Goal: Transaction & Acquisition: Purchase product/service

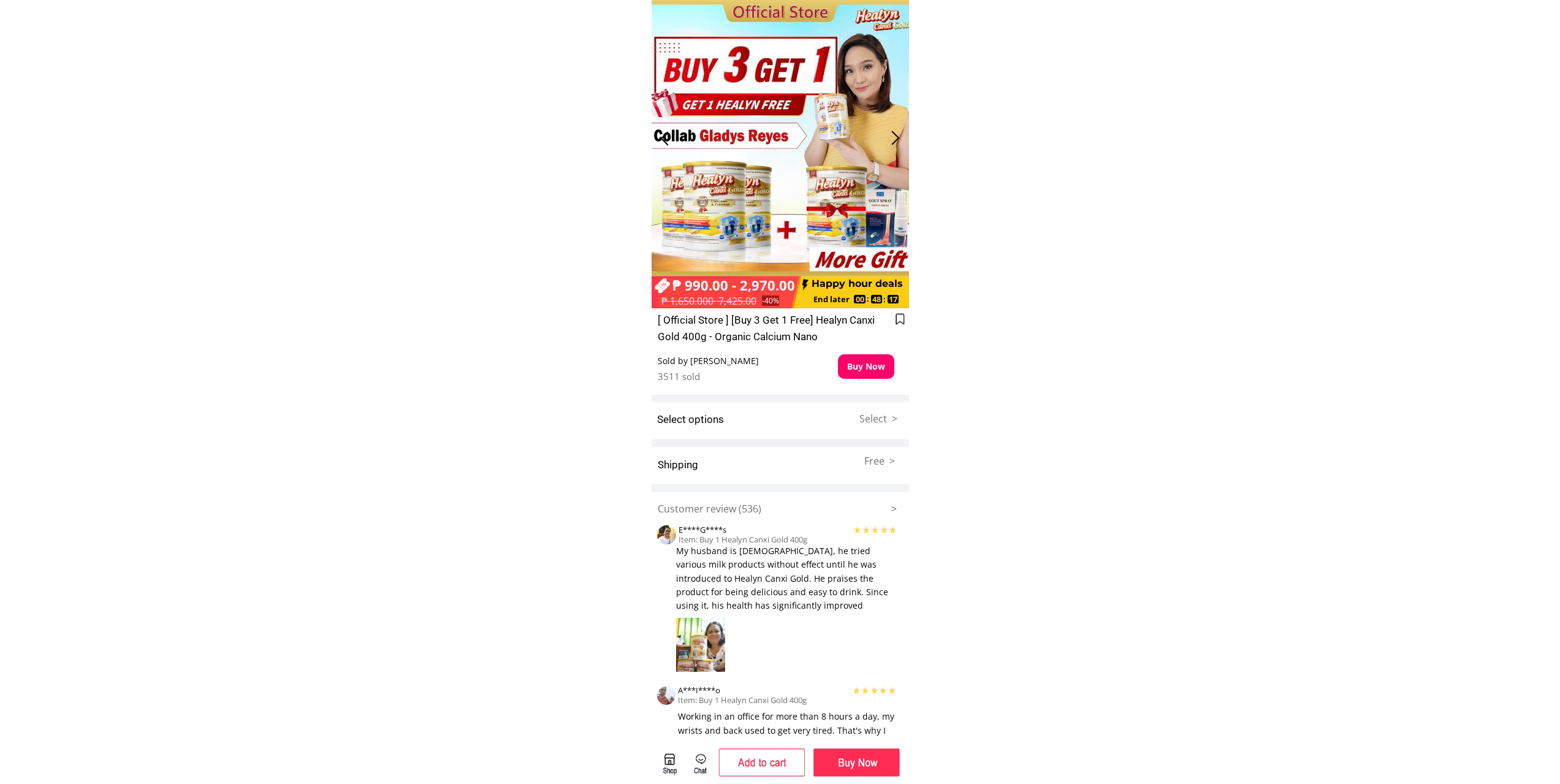
click at [895, 128] on div at bounding box center [896, 138] width 21 height 21
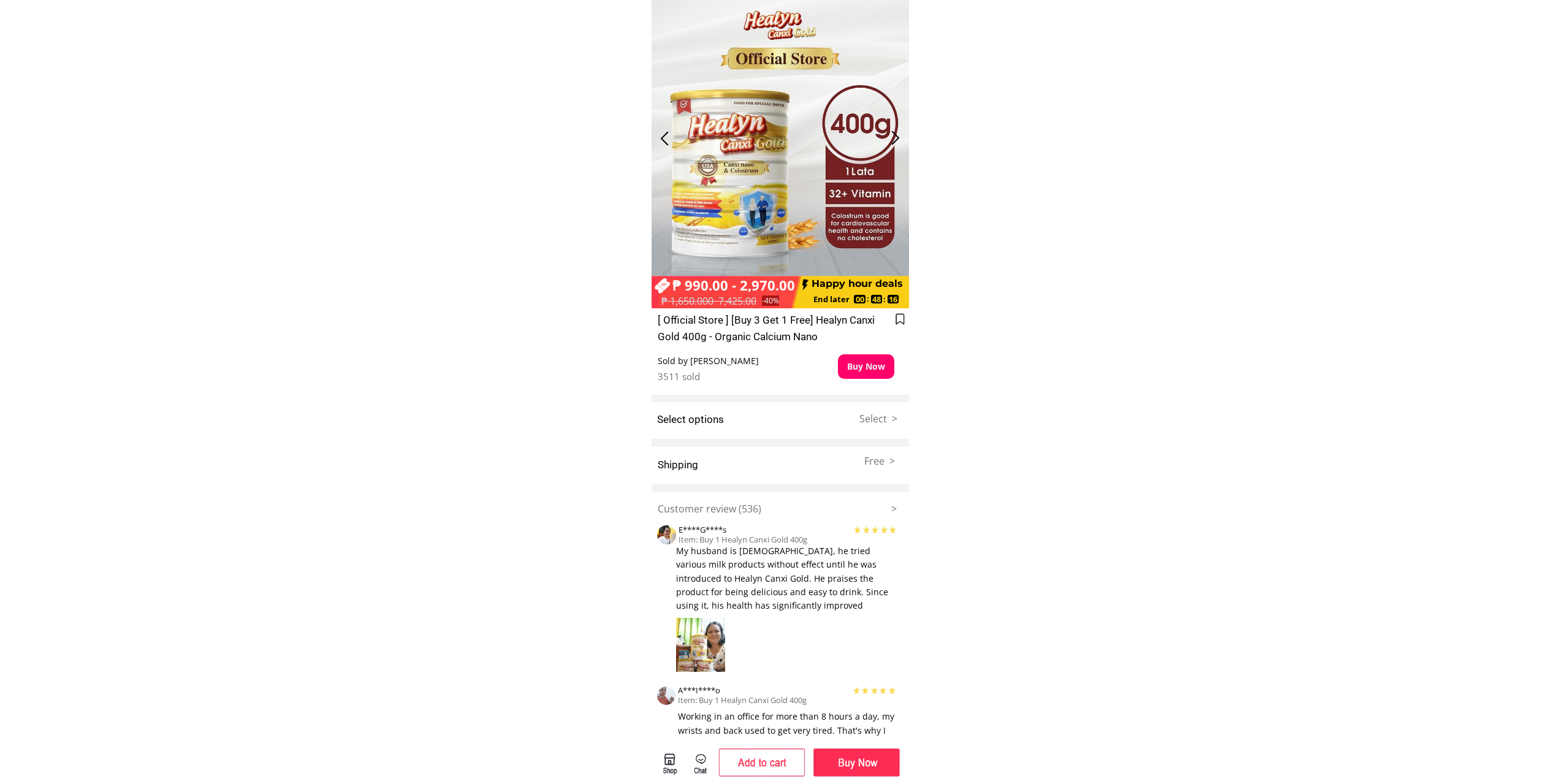
click at [895, 128] on div at bounding box center [896, 138] width 21 height 21
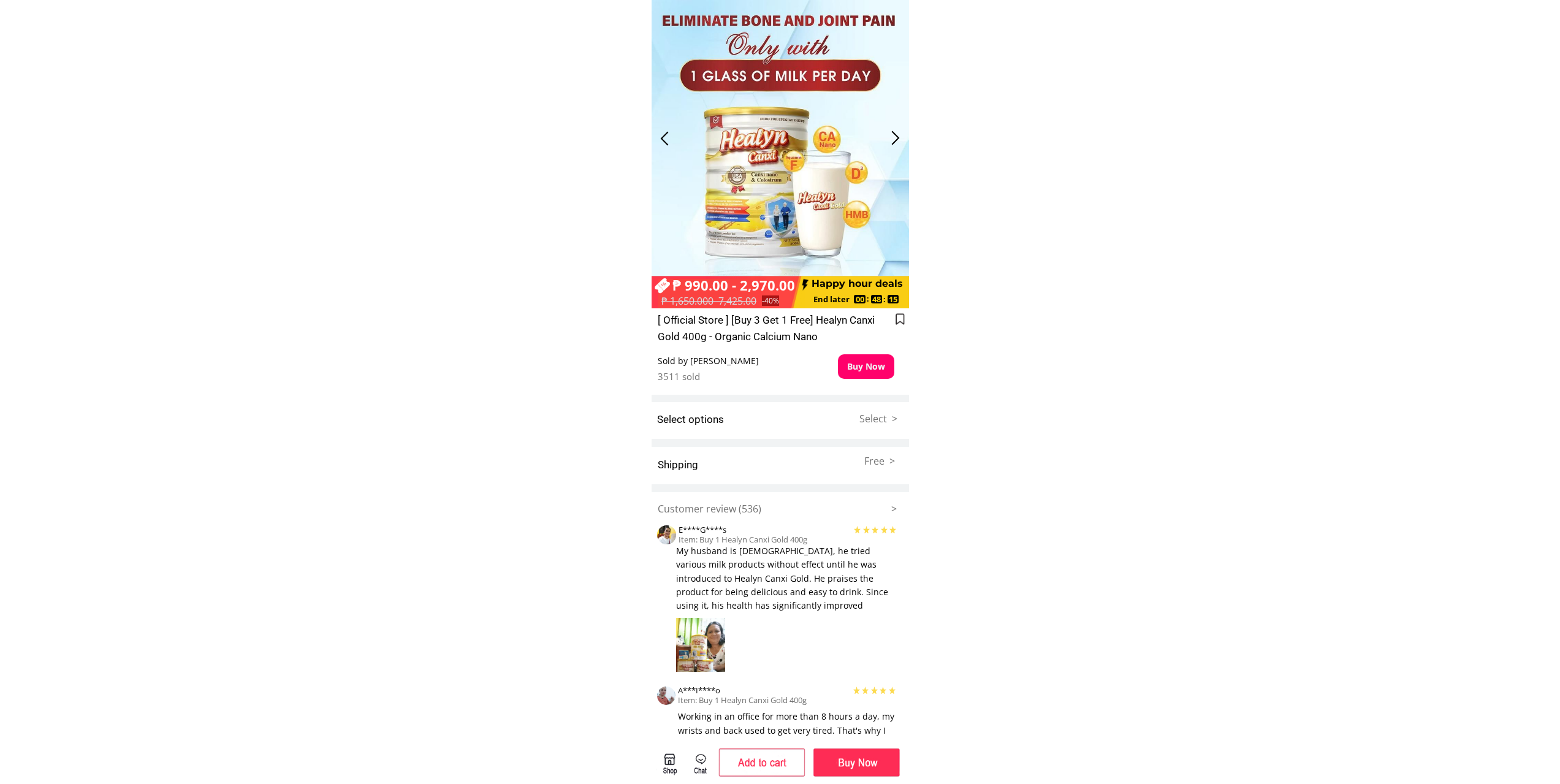
click at [895, 128] on div at bounding box center [896, 138] width 21 height 21
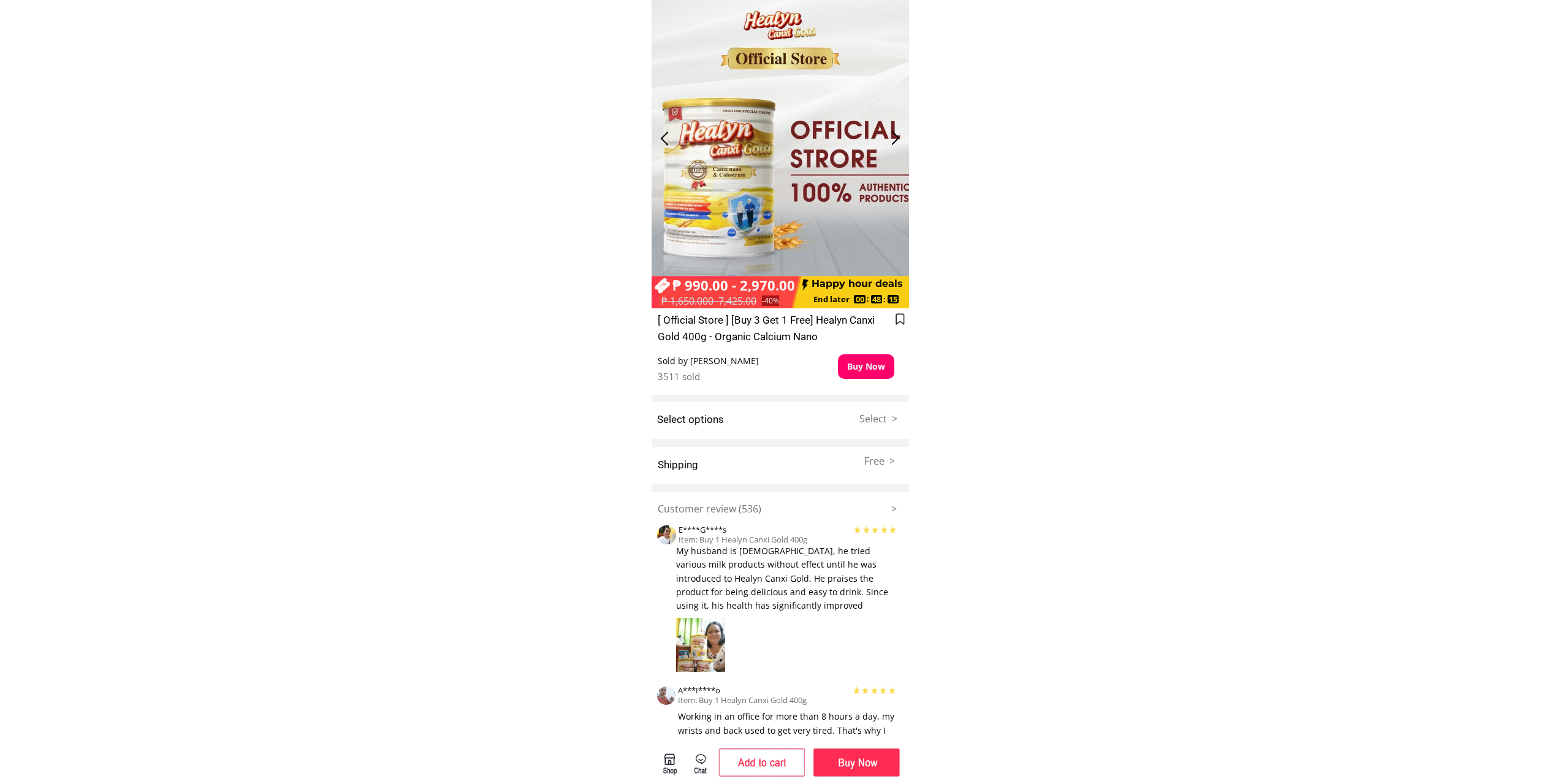
click at [895, 128] on div at bounding box center [896, 138] width 21 height 21
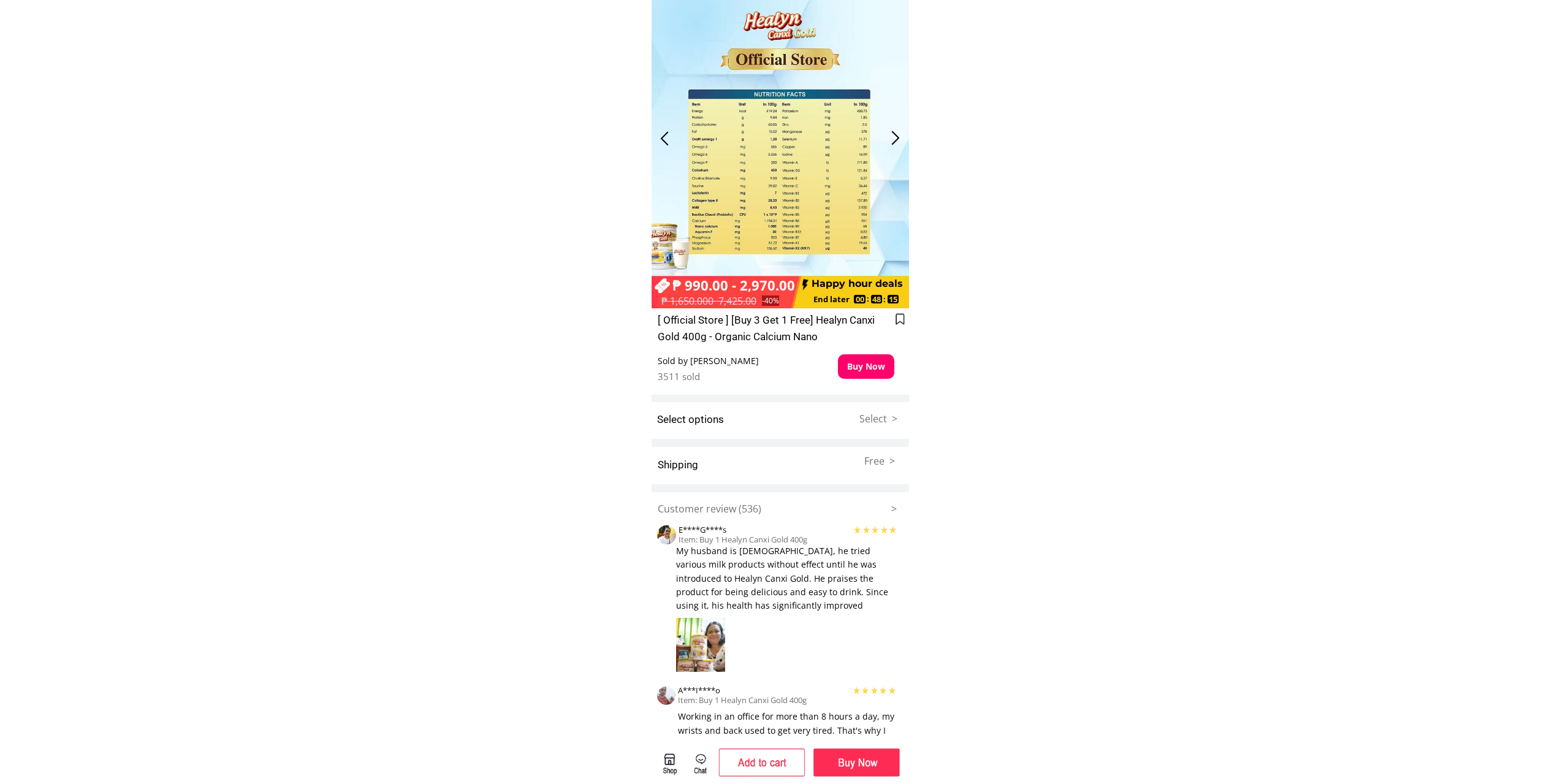
click at [895, 128] on div at bounding box center [896, 138] width 21 height 21
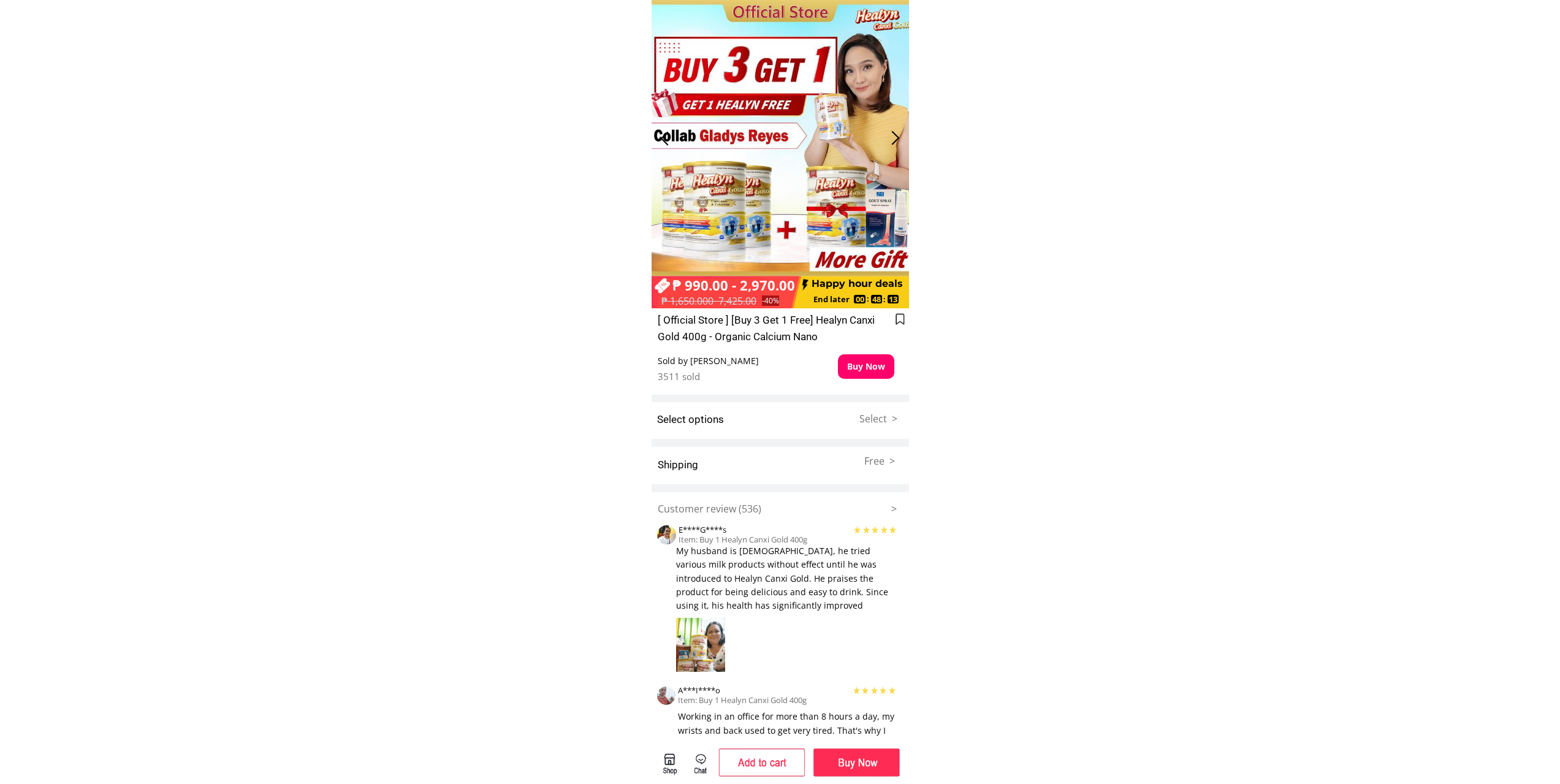
click at [790, 366] on h3 "Sold by [PERSON_NAME]" at bounding box center [769, 360] width 222 height 13
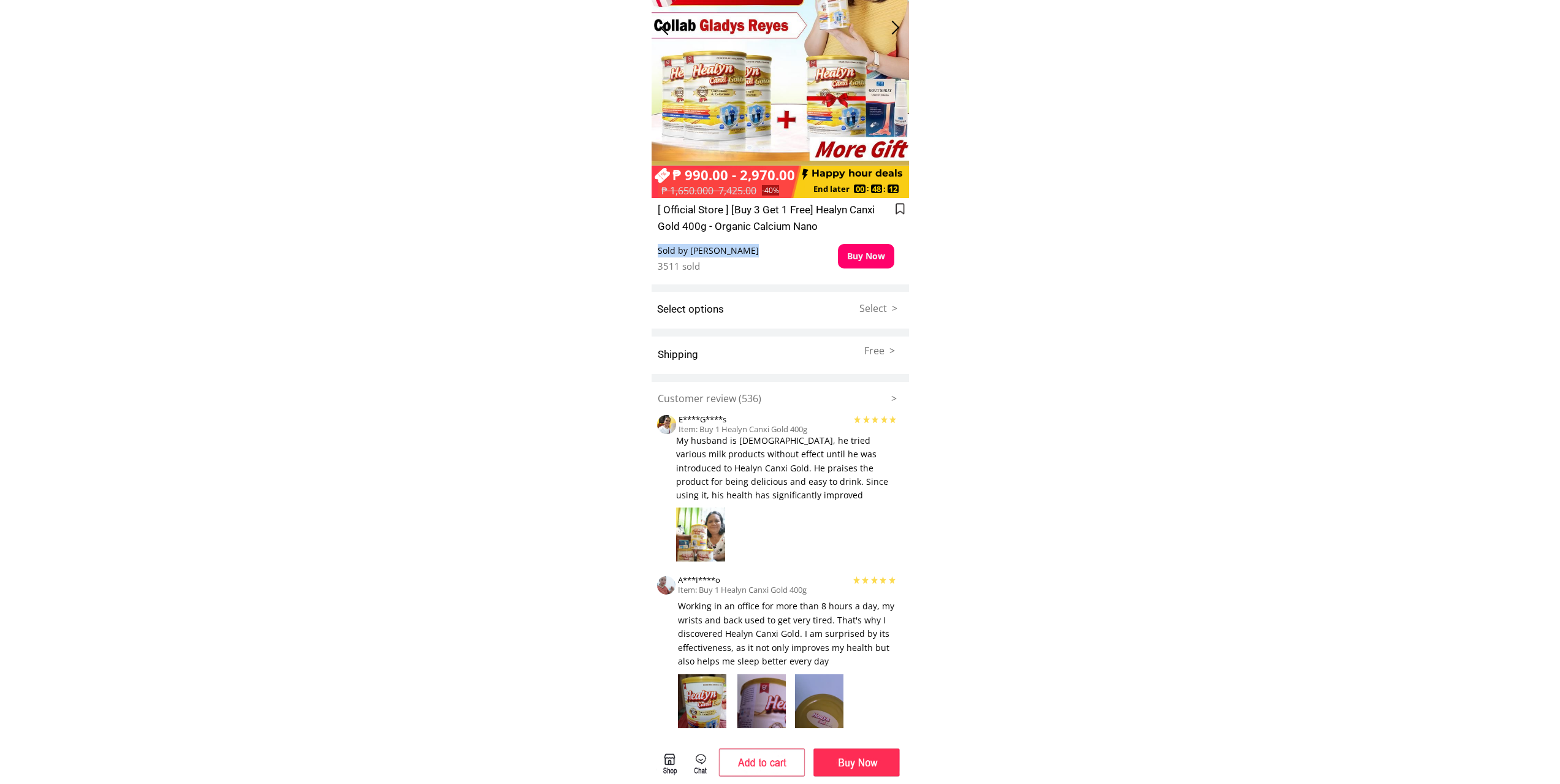
scroll to position [123, 0]
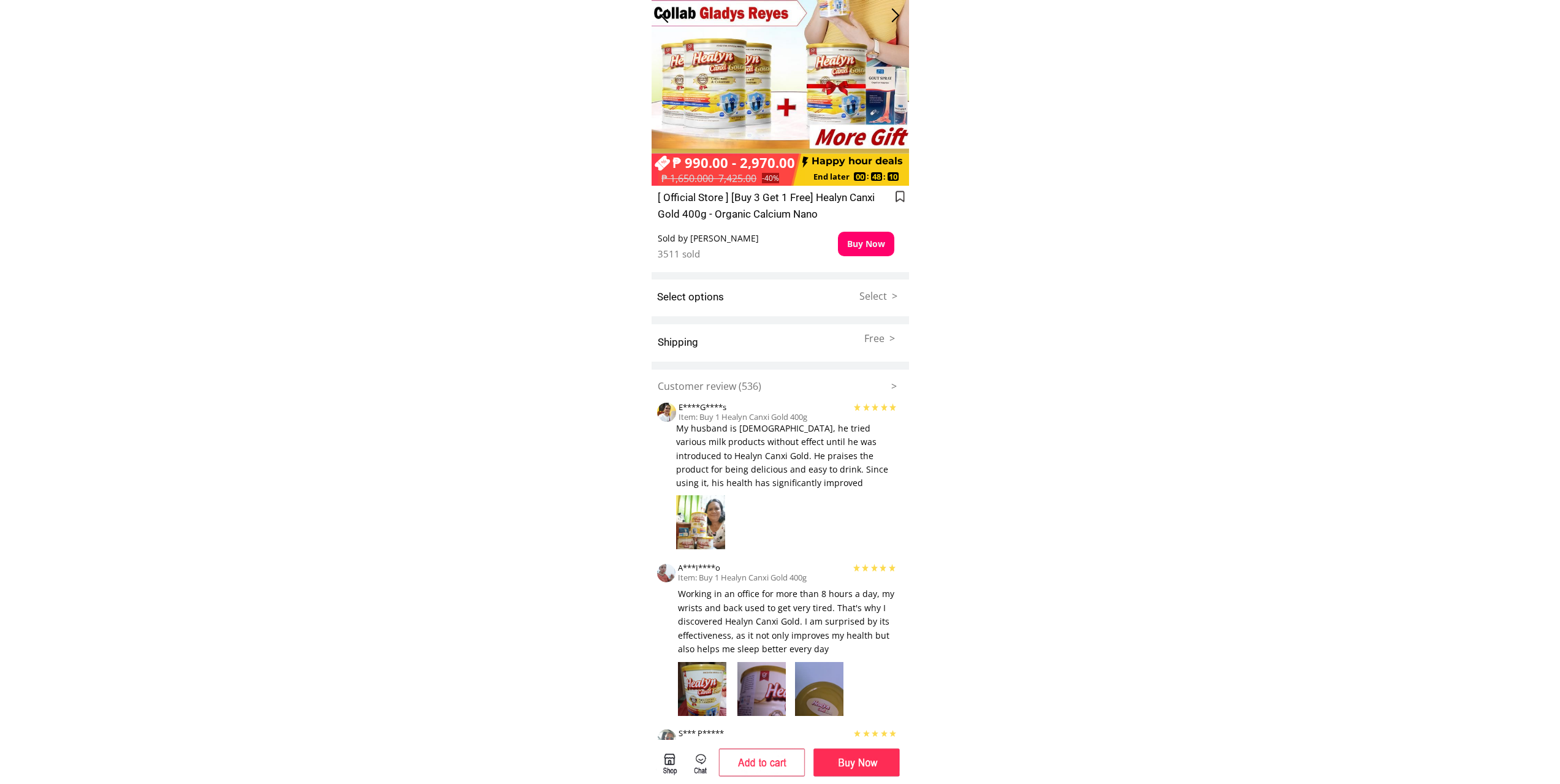
click at [885, 338] on span "Free >" at bounding box center [880, 338] width 31 height 13
click at [893, 291] on span "Select >" at bounding box center [878, 296] width 38 height 13
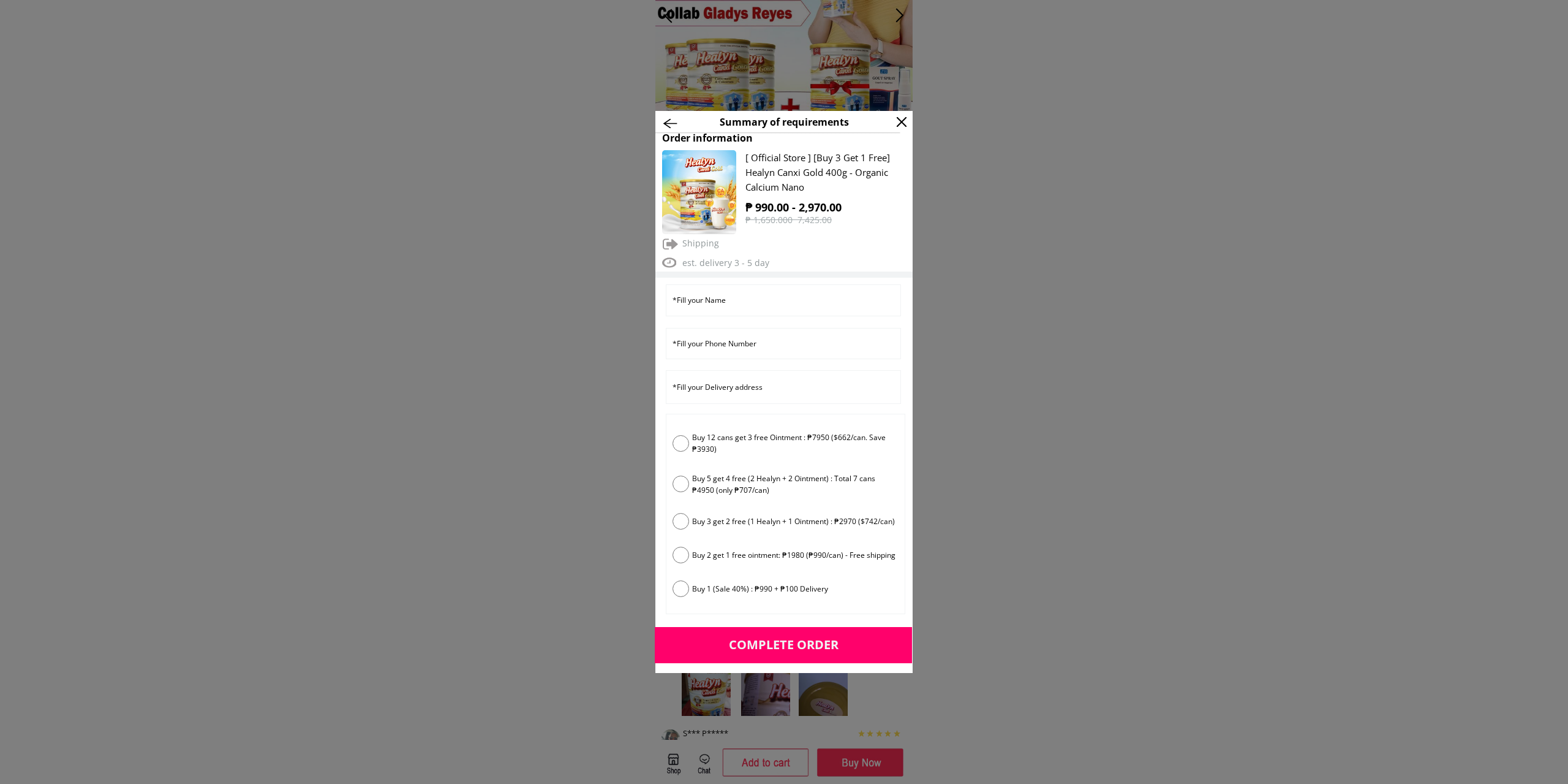
click at [957, 272] on div at bounding box center [784, 392] width 1568 height 784
